Goal: Check status: Check status

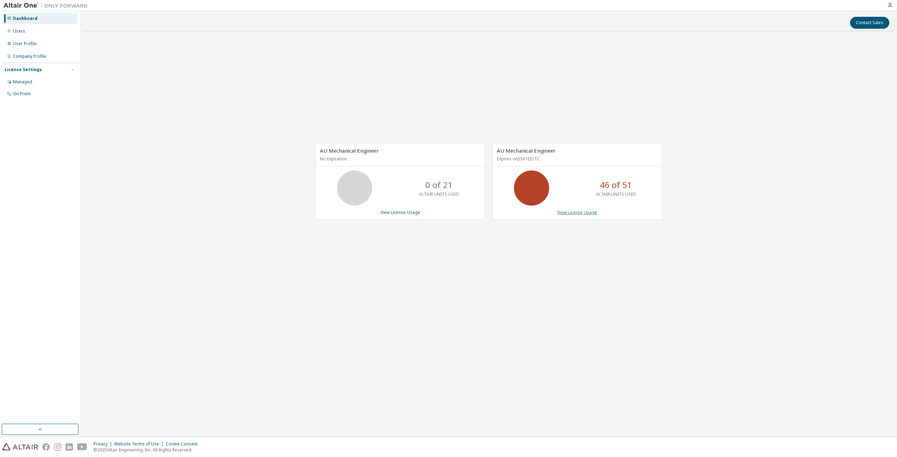
click at [572, 212] on link "View License Usage" at bounding box center [577, 212] width 40 height 6
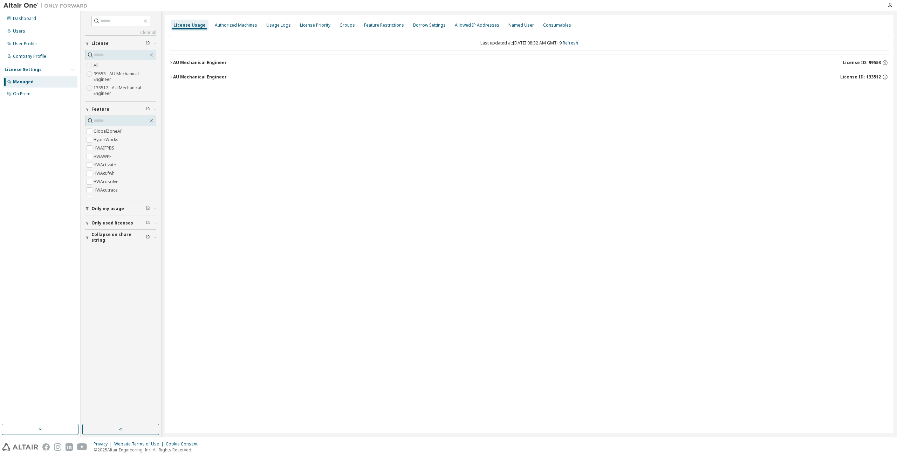
click at [200, 73] on button "AU Mechanical Engineer License ID: 133512" at bounding box center [529, 76] width 720 height 15
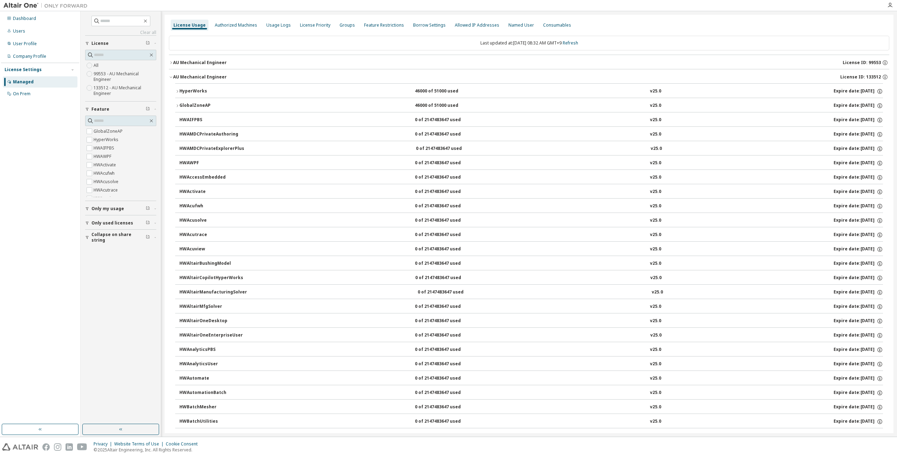
click at [198, 93] on div "HyperWorks" at bounding box center [210, 91] width 63 height 6
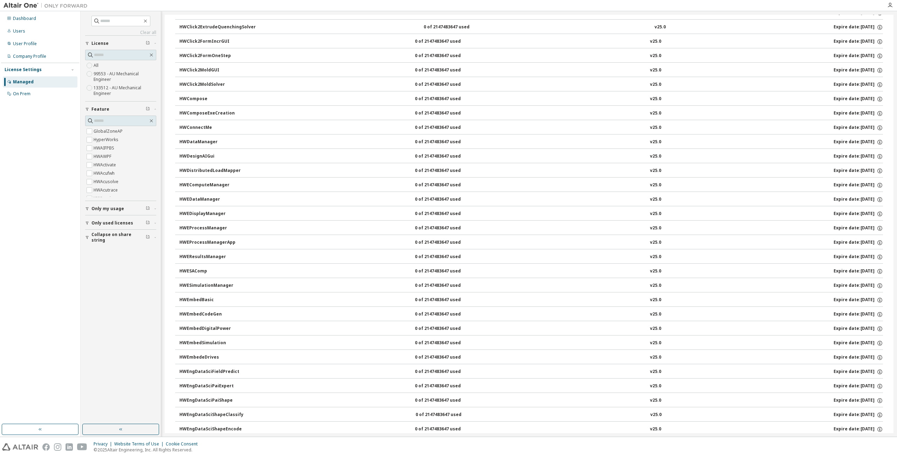
scroll to position [561, 0]
